Goal: Information Seeking & Learning: Learn about a topic

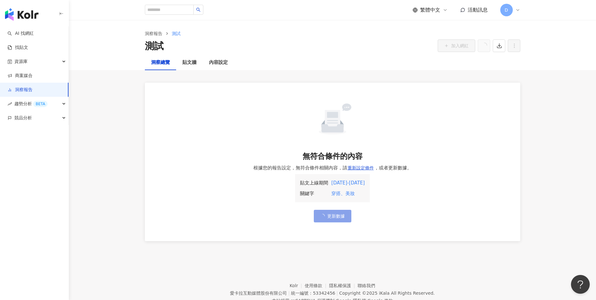
click at [328, 218] on button "更新數據" at bounding box center [333, 216] width 38 height 13
click at [329, 217] on span "更新數據" at bounding box center [336, 215] width 18 height 5
click at [182, 63] on div "貼文牆" at bounding box center [189, 63] width 14 height 8
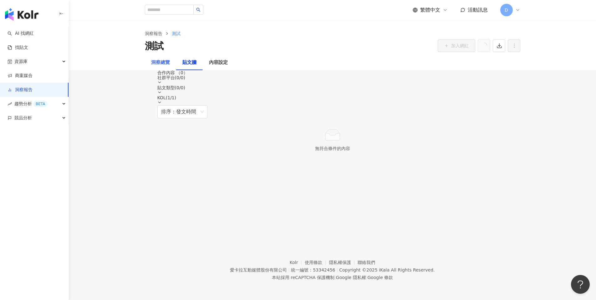
click at [146, 63] on div "洞察總覽" at bounding box center [160, 62] width 31 height 15
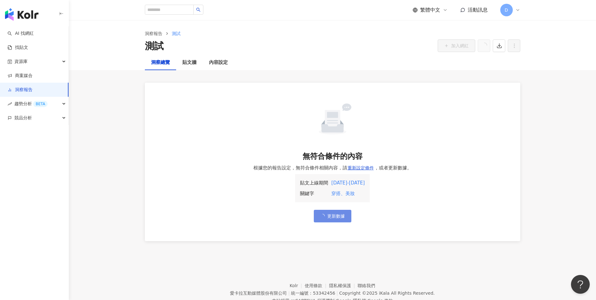
click at [331, 193] on div "穿搭、美妝" at bounding box center [347, 194] width 33 height 8
click at [331, 192] on div "穿搭、美妝" at bounding box center [347, 194] width 33 height 8
click at [355, 192] on div "穿搭、美妝" at bounding box center [347, 194] width 33 height 8
click at [329, 220] on button "更新數據" at bounding box center [333, 216] width 38 height 13
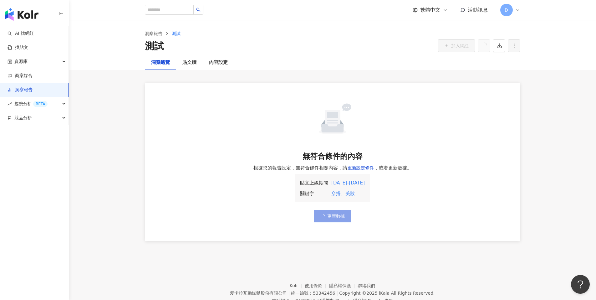
click at [329, 220] on button "更新數據" at bounding box center [333, 216] width 38 height 13
click at [161, 32] on link "洞察報告" at bounding box center [154, 33] width 20 height 7
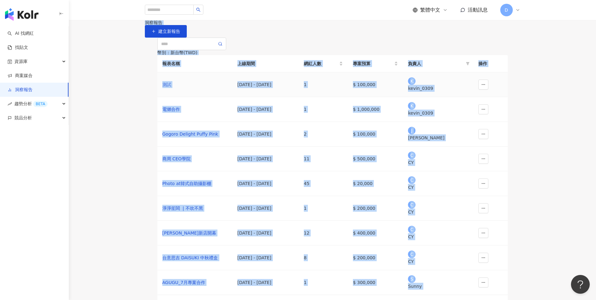
click at [210, 88] on div "測試" at bounding box center [194, 84] width 65 height 7
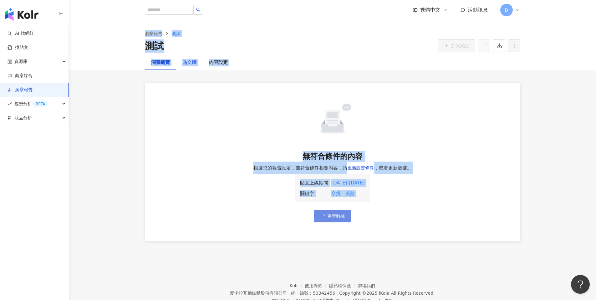
click at [180, 67] on div "貼文牆" at bounding box center [189, 62] width 27 height 15
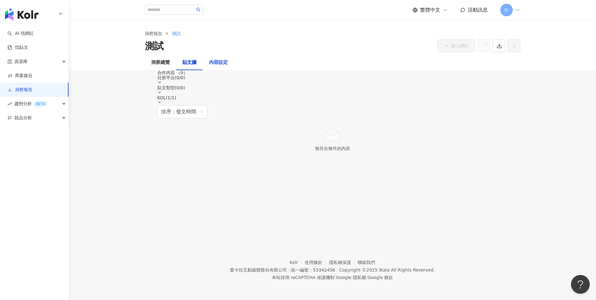
click at [221, 64] on div "內容設定" at bounding box center [218, 63] width 19 height 8
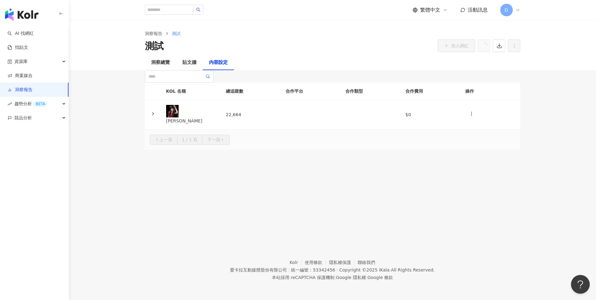
click at [205, 64] on div "內容設定" at bounding box center [218, 62] width 31 height 15
click at [165, 63] on div "洞察總覽" at bounding box center [160, 63] width 19 height 8
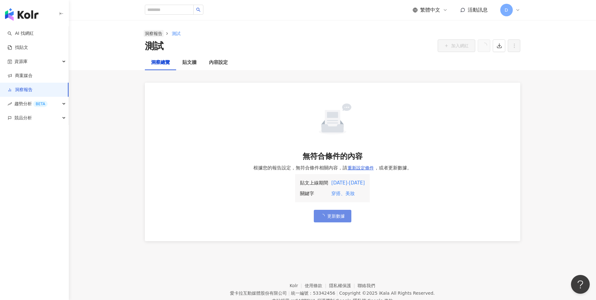
click at [158, 34] on link "洞察報告" at bounding box center [154, 33] width 20 height 7
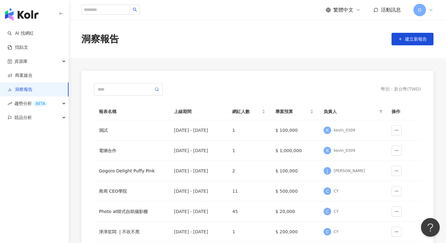
click at [358, 10] on icon at bounding box center [358, 9] width 3 height 1
click at [341, 39] on div "English" at bounding box center [346, 40] width 31 height 11
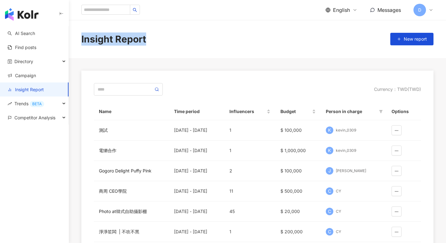
drag, startPoint x: 144, startPoint y: 38, endPoint x: 80, endPoint y: 36, distance: 64.2
click at [80, 36] on div "Insight Report New report" at bounding box center [257, 39] width 377 height 13
copy div "Insight Report"
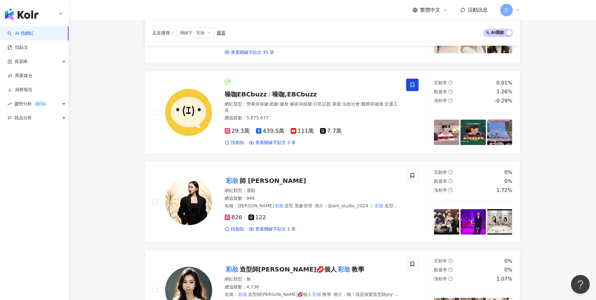
scroll to position [764, 0]
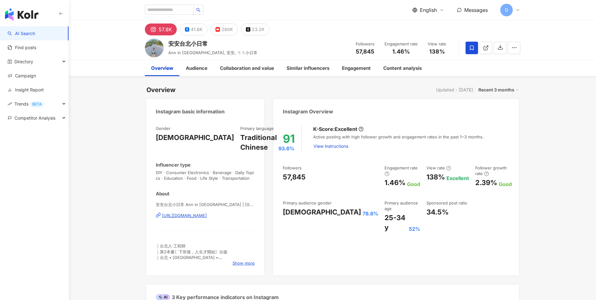
click at [431, 6] on div "English Messages D" at bounding box center [466, 10] width 108 height 13
click at [431, 10] on span "English" at bounding box center [428, 10] width 17 height 7
click at [429, 25] on div "繁體中文" at bounding box center [427, 22] width 22 height 7
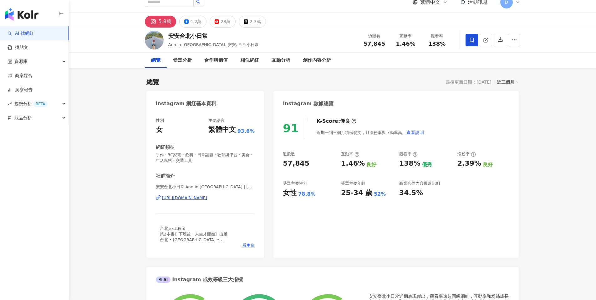
scroll to position [12, 0]
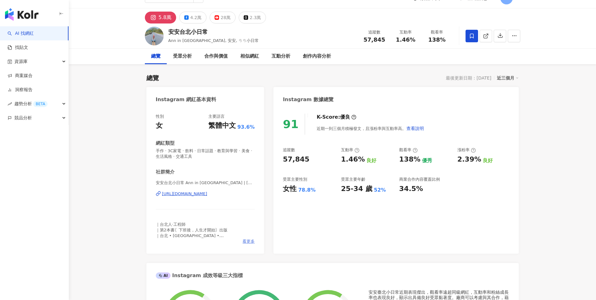
click at [249, 240] on span "看更多" at bounding box center [248, 241] width 12 height 6
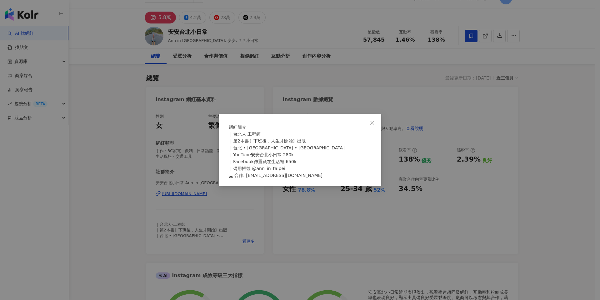
click at [269, 175] on div "｜台北人·工程師 ｜第2本書〘下班後，人生才開始〙出版 ｜台北 • 東京 Taipei • Tokyo ｜YouTube安安台北小日常 280k ｜Faceb…" at bounding box center [300, 154] width 143 height 48
click at [268, 177] on span "｜台北人·工程師 ｜第2本書〘下班後，人生才開始〙出版 ｜台北 • 東京 Taipei • Tokyo ｜YouTube安安台北小日常 280k ｜Faceb…" at bounding box center [287, 154] width 116 height 46
click at [309, 179] on div "｜台北人·工程師 ｜第2本書〘下班後，人生才開始〙出版 ｜台北 • 東京 Taipei • Tokyo ｜YouTube安安台北小日常 280k ｜Faceb…" at bounding box center [300, 154] width 143 height 48
click at [279, 216] on div "網紅簡介 ｜台北人·工程師 ｜第2本書〘下班後，人生才開始〙出版 ｜台北 • 東京 Taipei • Tokyo ｜YouTube安安台北小日常 280k ｜…" at bounding box center [300, 150] width 600 height 300
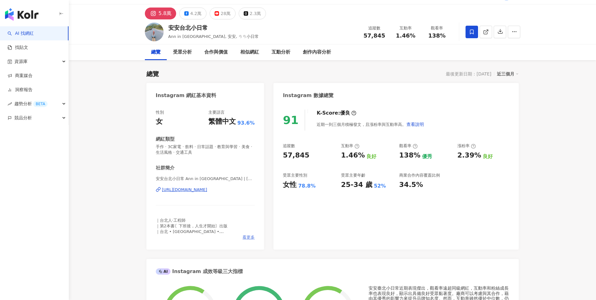
scroll to position [20, 0]
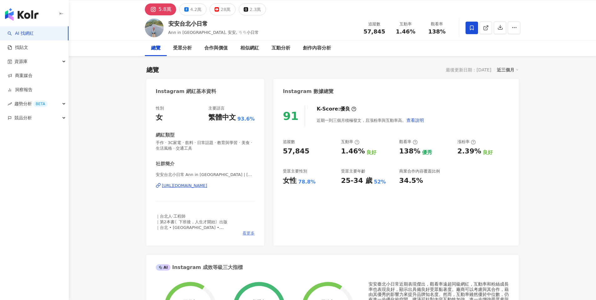
click at [254, 230] on span "看更多" at bounding box center [248, 233] width 12 height 6
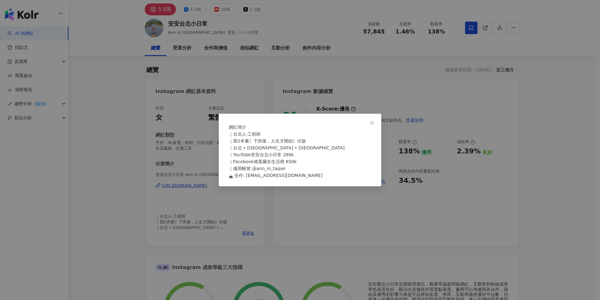
click at [279, 225] on div "網紅簡介 ｜台北人·工程師 ｜第2本書〘下班後，人生才開始〙出版 ｜台北 • 東京 Taipei • Tokyo ｜YouTube安安台北小日常 280k ｜…" at bounding box center [300, 150] width 600 height 300
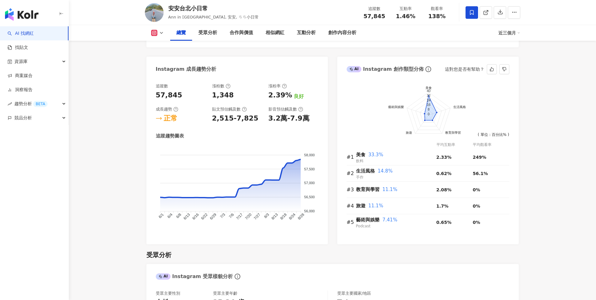
scroll to position [341, 0]
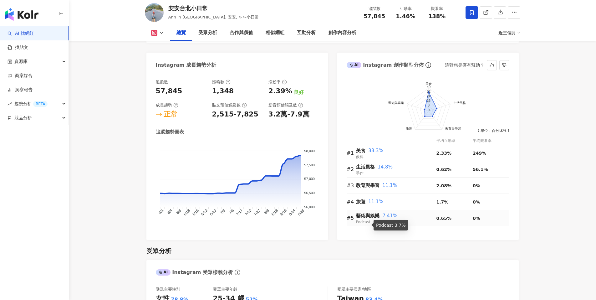
click at [361, 220] on span "Podcast" at bounding box center [363, 222] width 15 height 4
click at [365, 151] on span "美食" at bounding box center [360, 151] width 9 height 6
click at [381, 151] on div "美食 33.3%" at bounding box center [396, 151] width 80 height 8
click at [371, 152] on span "33.3%" at bounding box center [375, 151] width 15 height 6
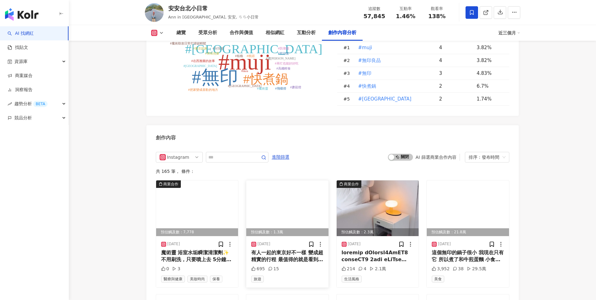
scroll to position [1820, 0]
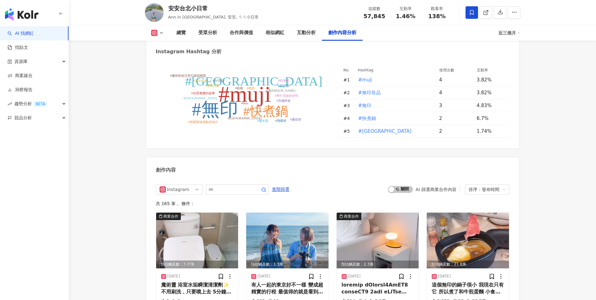
click at [156, 35] on icon at bounding box center [154, 33] width 6 height 6
click at [162, 76] on button "YouTube" at bounding box center [163, 73] width 29 height 9
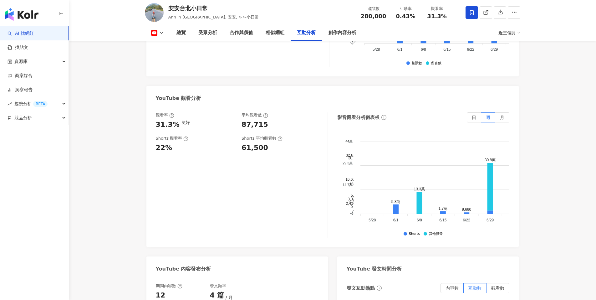
scroll to position [1153, 0]
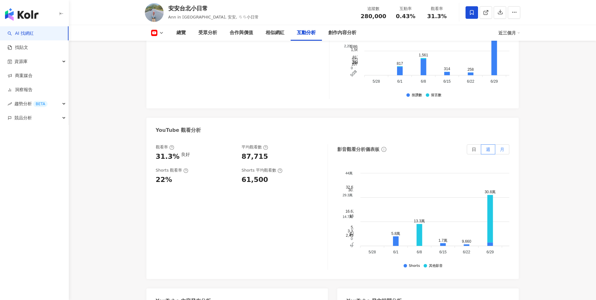
click at [502, 147] on span "月" at bounding box center [502, 149] width 4 height 5
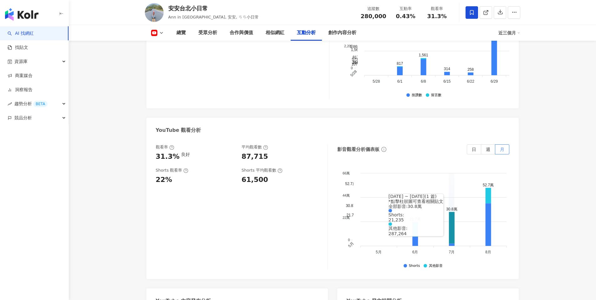
click at [450, 212] on icon at bounding box center [451, 228] width 6 height 32
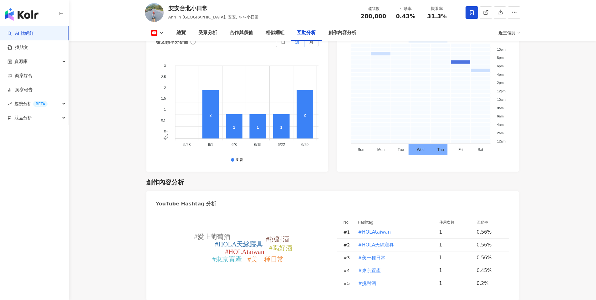
scroll to position [1644, 0]
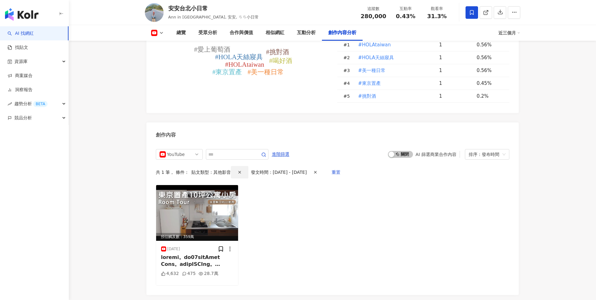
click at [237, 170] on icon "button" at bounding box center [239, 172] width 4 height 4
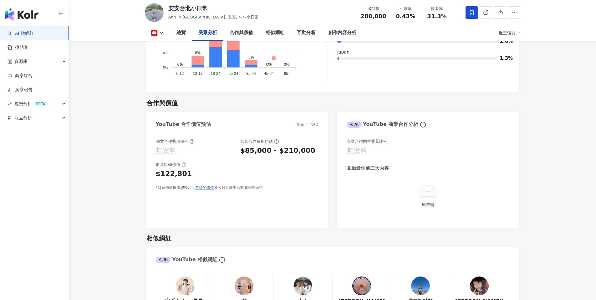
scroll to position [694, 0]
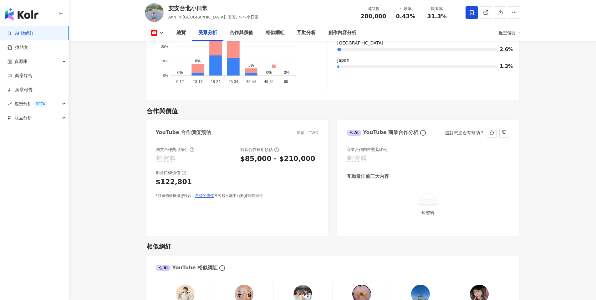
click at [366, 154] on div "無資料" at bounding box center [356, 159] width 21 height 10
click at [367, 147] on div "商業合作內容覆蓋比例" at bounding box center [366, 150] width 41 height 6
click at [369, 147] on div "商業合作內容覆蓋比例" at bounding box center [366, 150] width 41 height 6
click at [342, 160] on div "商業合作內容覆蓋比例 無資料 互動最佳前三大內容 無資料" at bounding box center [427, 187] width 181 height 95
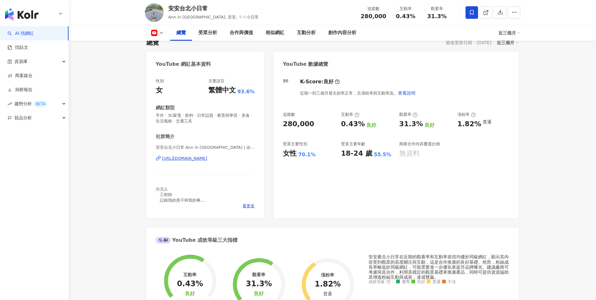
scroll to position [15, 0]
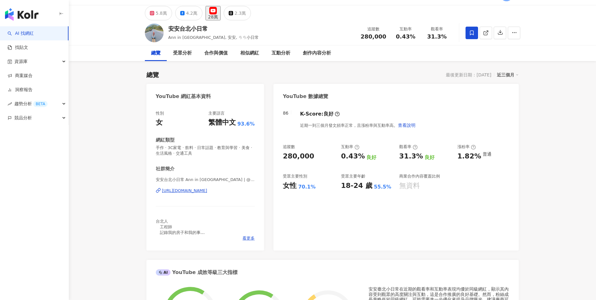
click at [255, 239] on div "性別 女 主要語言 繁體中文 93.6% 網紅類型 手作 · 3C家電 · 飲料 · 日常話題 · 教育與學習 · 美食 · 生活風格 · 交通工具 社群簡介…" at bounding box center [205, 177] width 118 height 146
click at [252, 238] on span "看更多" at bounding box center [248, 238] width 12 height 6
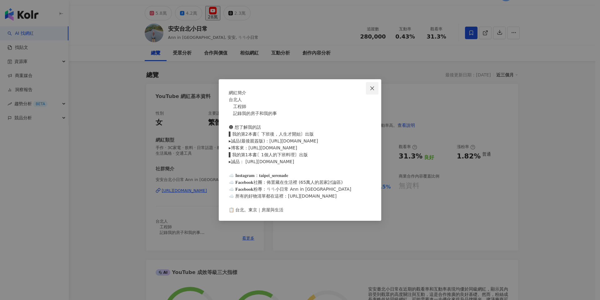
click at [371, 82] on button "Close" at bounding box center [372, 88] width 13 height 13
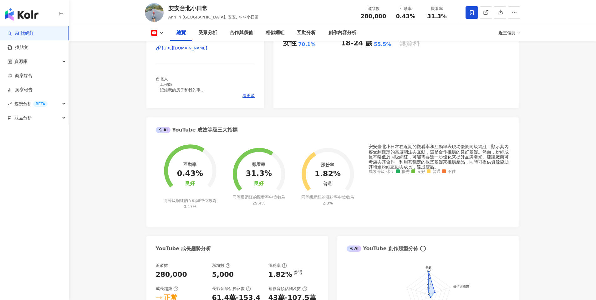
scroll to position [0, 0]
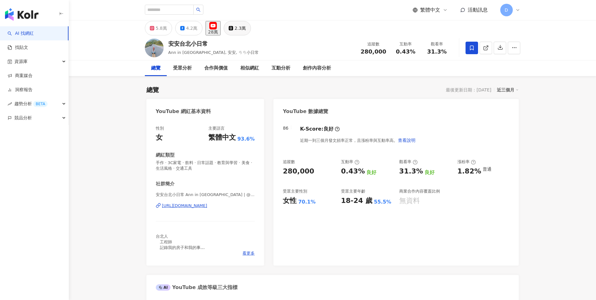
click at [246, 32] on div "2.3萬" at bounding box center [240, 28] width 11 height 9
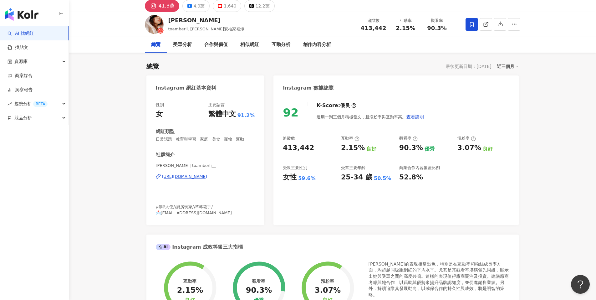
click at [208, 211] on span "\梅啤大使/\廚房玩家/\草莓殺手/ 📩toamberlimanager@gmail.com" at bounding box center [194, 209] width 76 height 10
click at [205, 212] on span "\梅啤大使/\廚房玩家/\草莓殺手/ 📩toamberlimanager@gmail.com" at bounding box center [194, 209] width 76 height 10
click at [205, 217] on div "性別 女 主要語言 繁體中文 91.2% 網紅類型 日常話題 · 教育與學習 · 家庭 · 美食 · 寵物 · 運動 社群簡介 AMBER李安柏 | toam…" at bounding box center [205, 160] width 118 height 129
click at [203, 222] on div "性別 女 主要語言 繁體中文 91.2% 網紅類型 日常話題 · 教育與學習 · 家庭 · 美食 · 寵物 · 運動 社群簡介 AMBER李安柏 | toam…" at bounding box center [205, 160] width 118 height 129
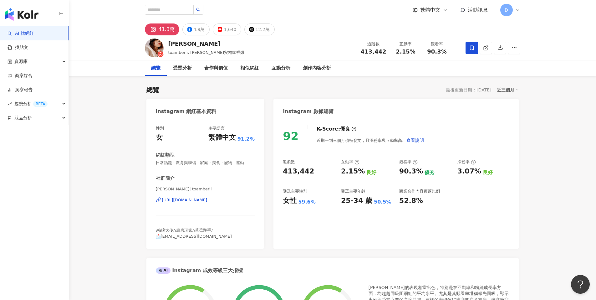
click at [195, 237] on span "\梅啤大使/\廚房玩家/\草莓殺手/ 📩toamberlimanager@gmail.com" at bounding box center [194, 233] width 76 height 10
click at [196, 236] on span "\梅啤大使/\廚房玩家/\草莓殺手/ 📩toamberlimanager@gmail.com" at bounding box center [194, 233] width 76 height 10
click at [224, 235] on div "\梅啤大使/\廚房玩家/\草莓殺手/ 📩toamberlimanager@gmail.com" at bounding box center [205, 232] width 99 height 11
click at [201, 32] on div "4.9萬" at bounding box center [198, 29] width 11 height 9
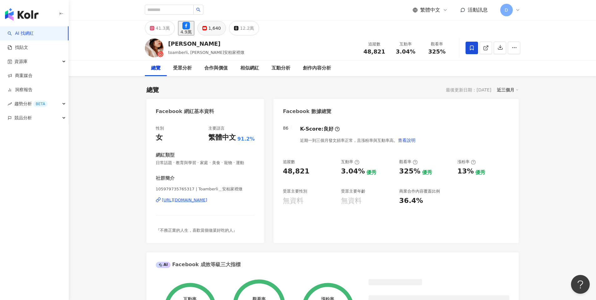
click at [221, 32] on div "1,640" at bounding box center [214, 28] width 13 height 9
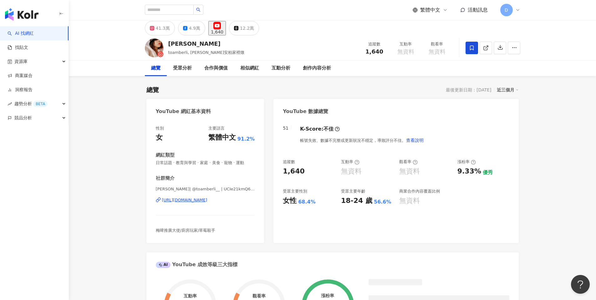
click at [223, 29] on div "1,640" at bounding box center [217, 31] width 13 height 5
click at [251, 31] on div "12.2萬" at bounding box center [247, 28] width 14 height 9
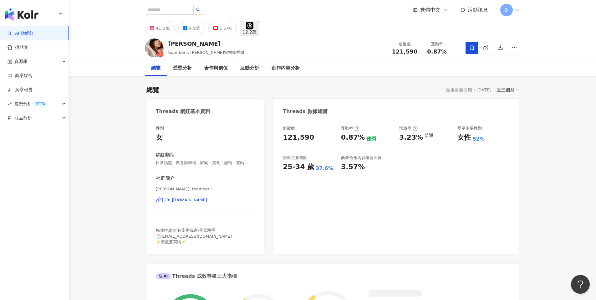
scroll to position [28, 0]
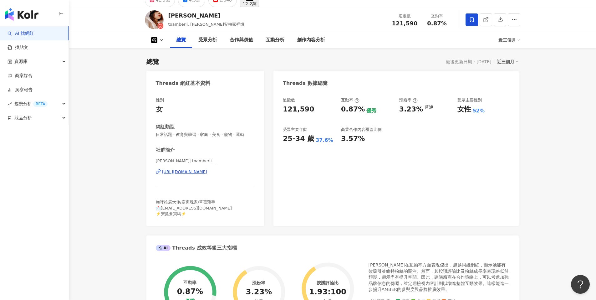
drag, startPoint x: 180, startPoint y: 217, endPoint x: 175, endPoint y: 213, distance: 6.0
click at [180, 217] on div "性別 女 網紅類型 日常話題 · 教育與學習 · 家庭 · 美食 · 寵物 · 運動 社群簡介 AMBER李安柏 | toamberli__ https://…" at bounding box center [205, 158] width 118 height 135
click at [169, 212] on span "梅啤推廣大使/廚房玩家/草莓殺手 📩toamberlimanager@gmail.com ⚡️安抓要買嗎⚡️" at bounding box center [194, 208] width 76 height 16
click at [168, 212] on span "梅啤推廣大使/廚房玩家/草莓殺手 📩toamberlimanager@gmail.com ⚡️安抓要買嗎⚡️" at bounding box center [194, 208] width 76 height 16
click at [174, 213] on span "梅啤推廣大使/廚房玩家/草莓殺手 📩toamberlimanager@gmail.com ⚡️安抓要買嗎⚡️" at bounding box center [194, 208] width 76 height 16
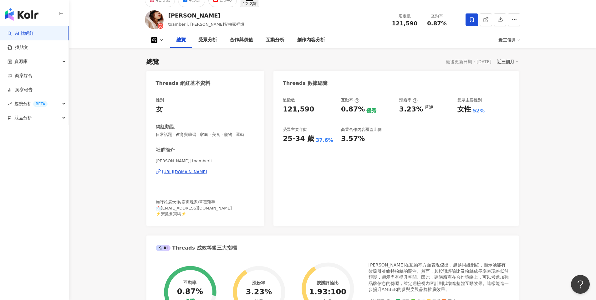
click at [199, 210] on div "梅啤推廣大使/廚房玩家/草莓殺手 📩toamberlimanager@gmail.com ⚡️安抓要買嗎⚡️" at bounding box center [205, 207] width 99 height 17
